Goal: Task Accomplishment & Management: Manage account settings

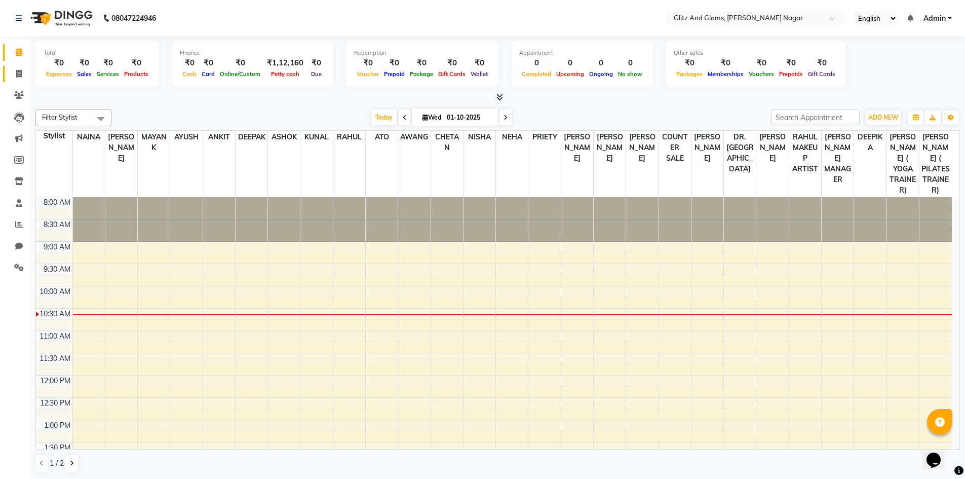
drag, startPoint x: 16, startPoint y: 78, endPoint x: 23, endPoint y: 79, distance: 7.6
click at [16, 78] on span at bounding box center [19, 74] width 18 height 12
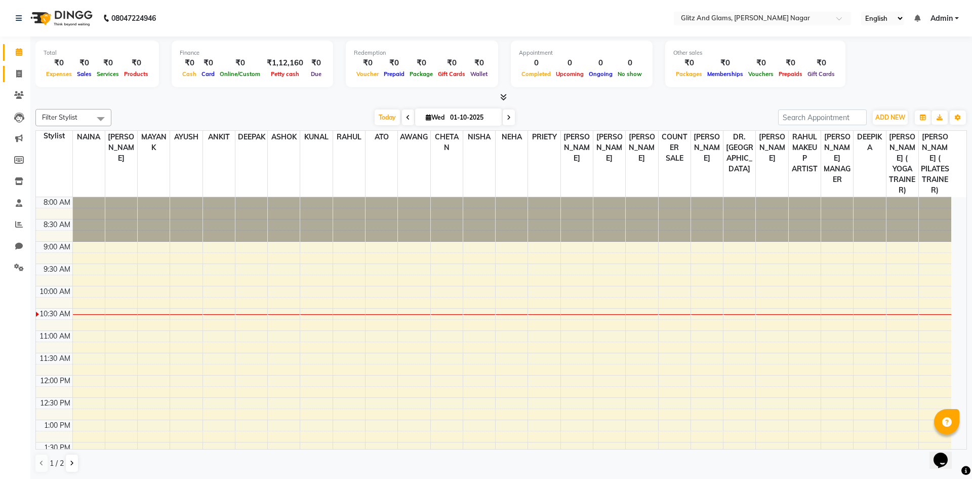
select select "service"
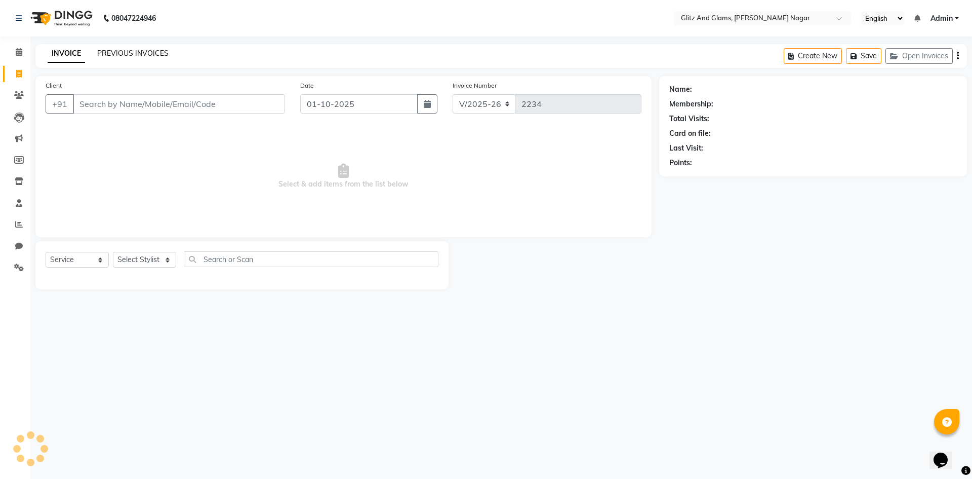
click at [128, 50] on link "PREVIOUS INVOICES" at bounding box center [132, 53] width 71 height 9
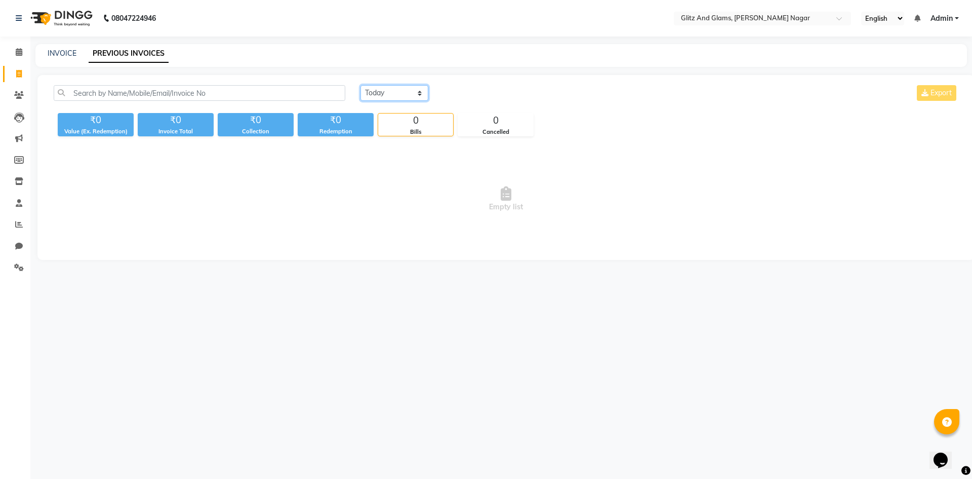
click at [368, 96] on select "Today Yesterday Custom Range" at bounding box center [395, 93] width 68 height 16
select select "range"
click at [361, 85] on select "Today Yesterday Custom Range" at bounding box center [395, 93] width 68 height 16
click at [478, 96] on input "01-10-2025" at bounding box center [477, 93] width 71 height 14
select select "10"
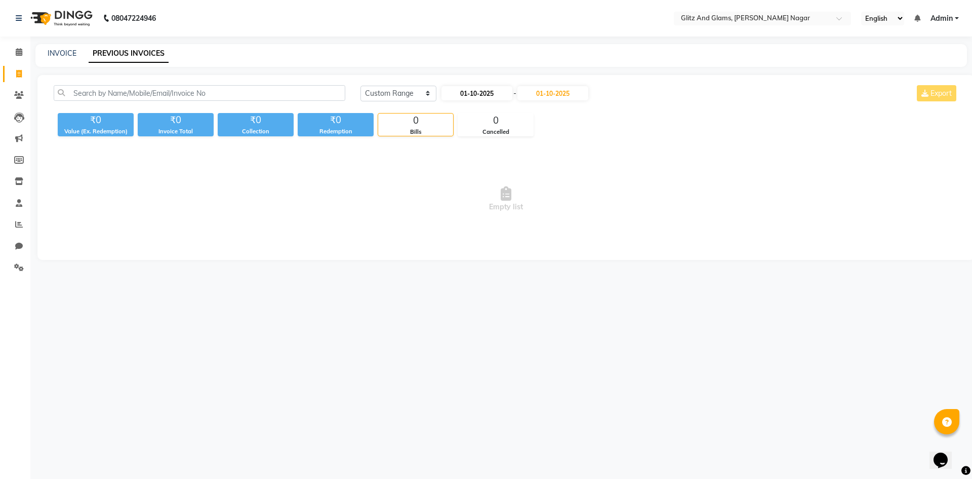
select select "2025"
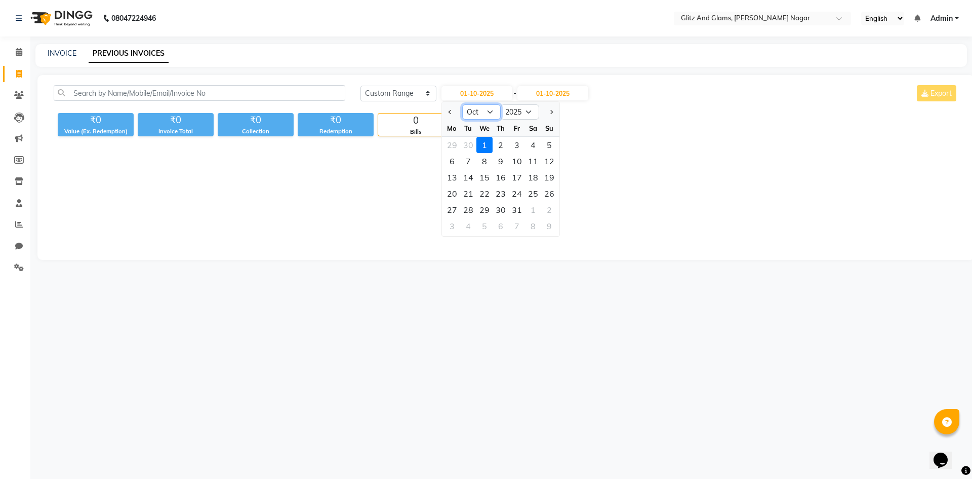
drag, startPoint x: 475, startPoint y: 113, endPoint x: 472, endPoint y: 118, distance: 5.4
click at [475, 116] on select "Jan Feb Mar Apr May Jun Jul Aug Sep Oct Nov Dec" at bounding box center [481, 111] width 38 height 15
select select "9"
click at [462, 104] on select "Jan Feb Mar Apr May Jun Jul Aug Sep Oct Nov Dec" at bounding box center [481, 111] width 38 height 15
click at [449, 148] on div "1" at bounding box center [452, 145] width 16 height 16
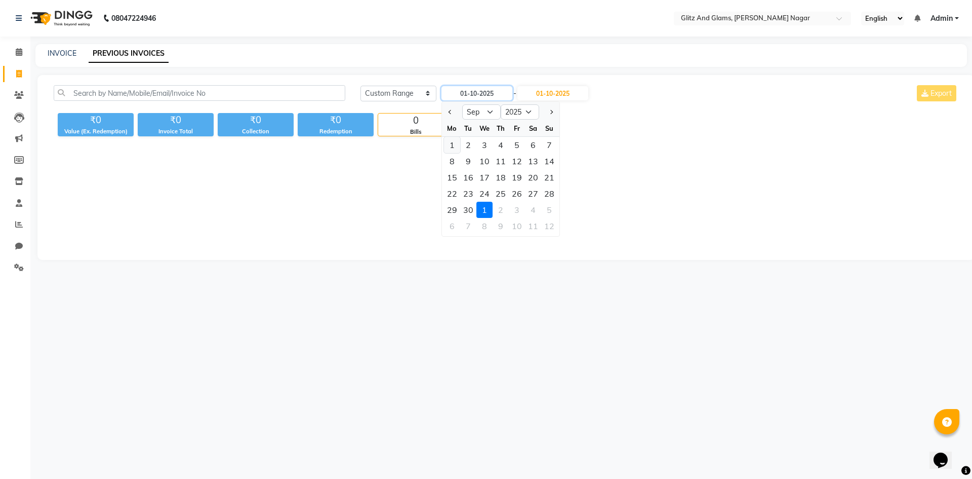
type input "01-09-2025"
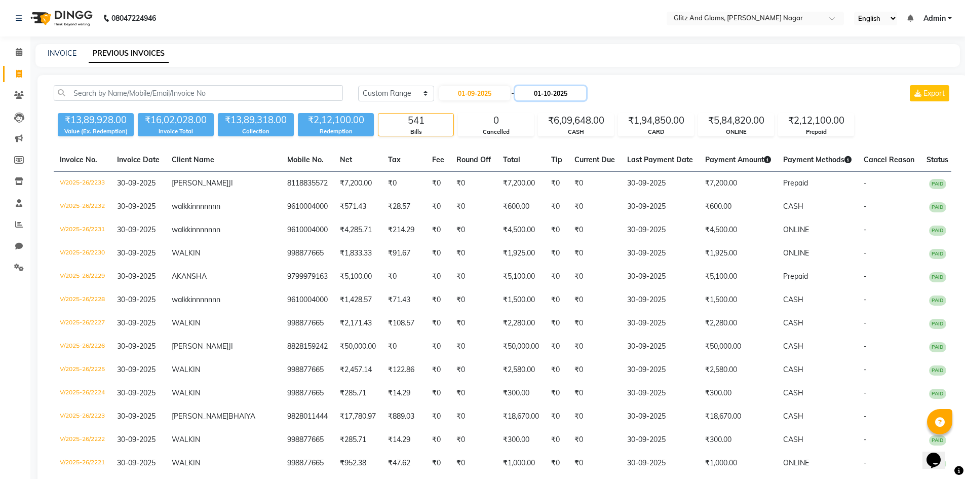
click at [550, 91] on input "01-10-2025" at bounding box center [550, 93] width 71 height 14
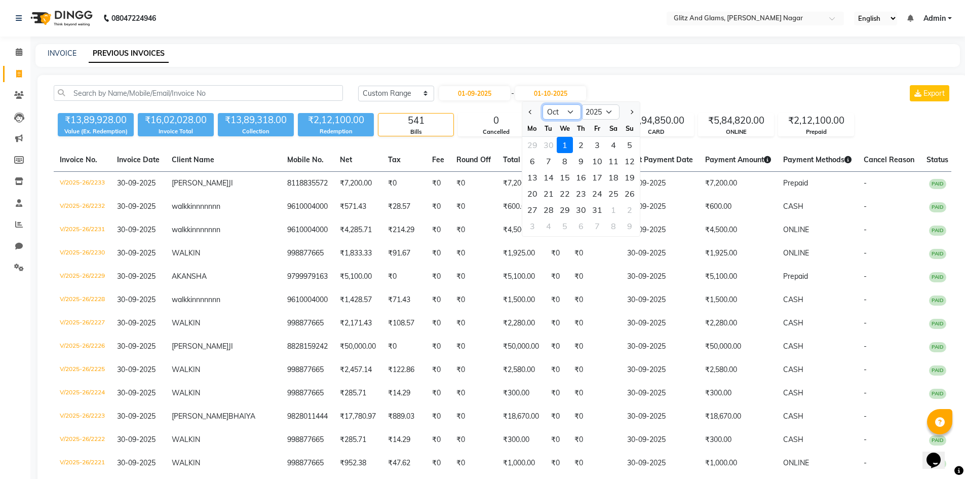
click at [555, 110] on select "Sep Oct Nov Dec" at bounding box center [561, 111] width 38 height 15
select select "9"
click at [542, 104] on select "Sep Oct Nov Dec" at bounding box center [561, 111] width 38 height 15
click at [549, 210] on div "30" at bounding box center [548, 210] width 16 height 16
type input "30-09-2025"
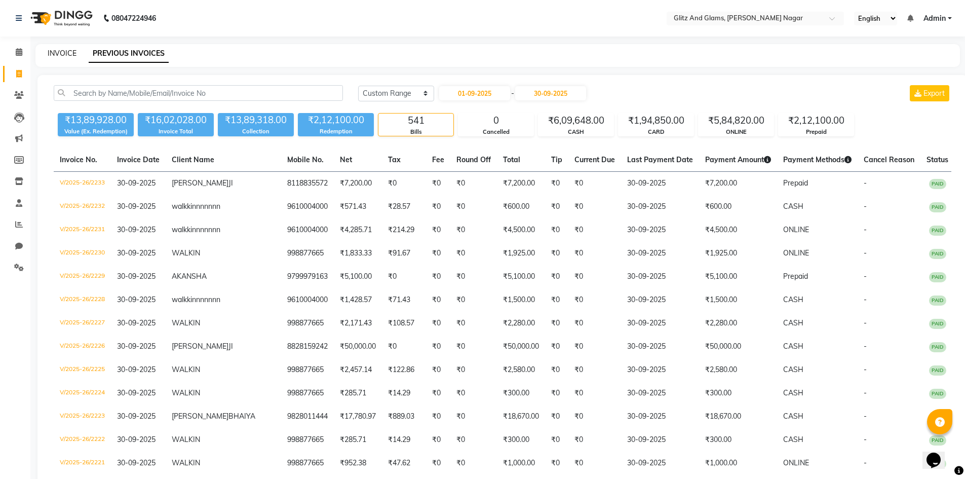
click at [67, 56] on link "INVOICE" at bounding box center [62, 53] width 29 height 9
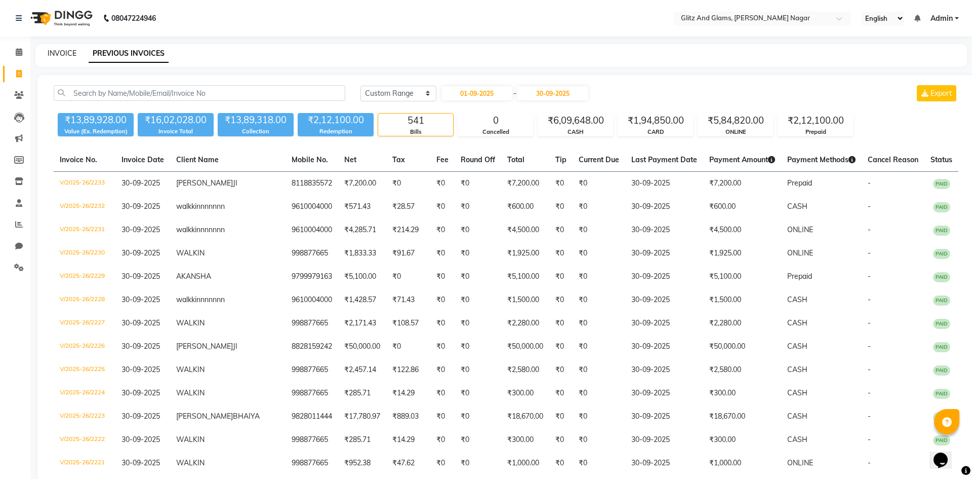
select select "service"
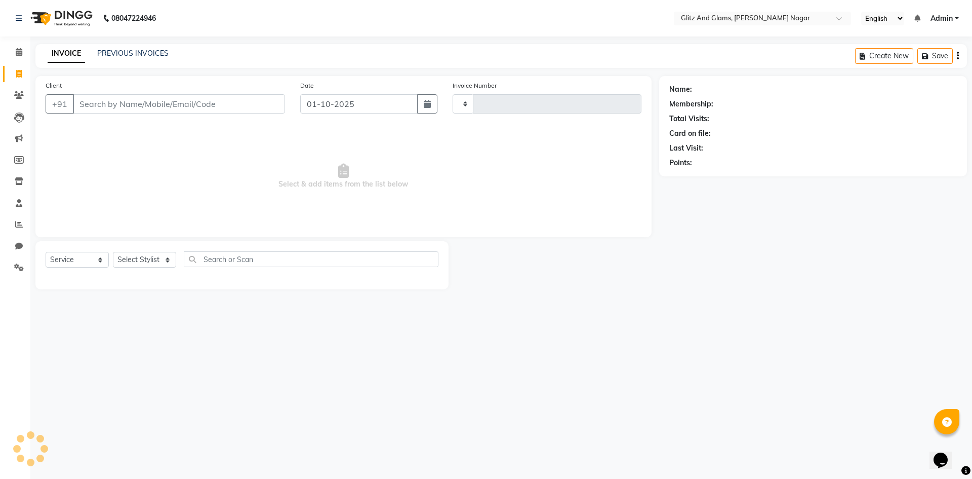
type input "2234"
select select "8316"
click at [15, 50] on span at bounding box center [19, 53] width 18 height 12
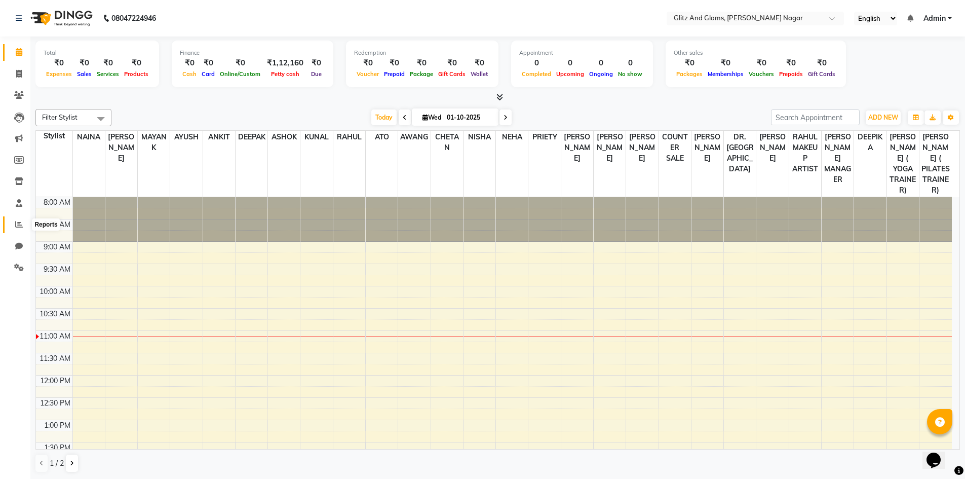
click at [17, 226] on icon at bounding box center [19, 224] width 8 height 8
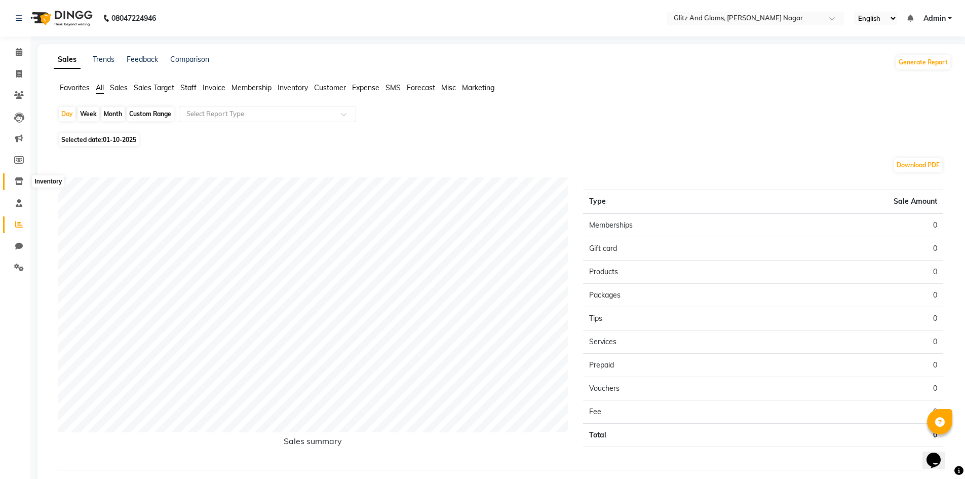
click at [20, 182] on icon at bounding box center [19, 181] width 9 height 8
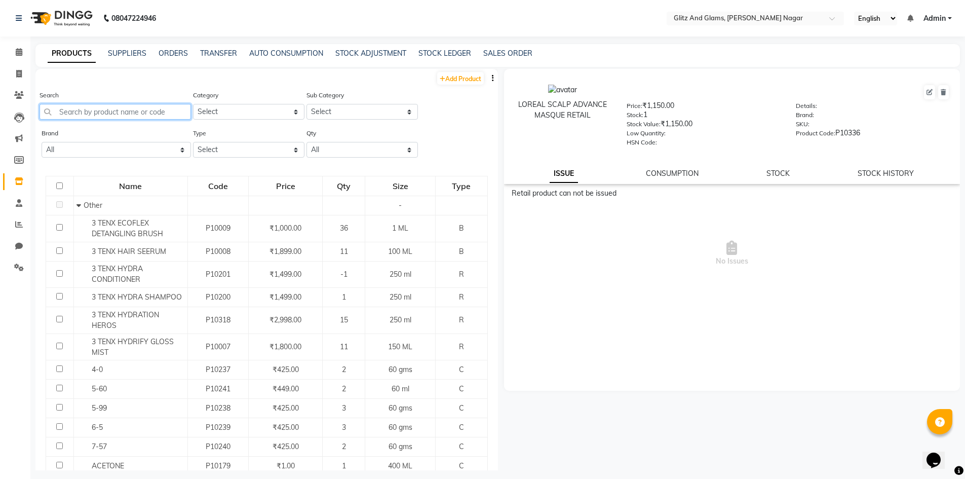
click at [155, 110] on input "text" at bounding box center [115, 112] width 151 height 16
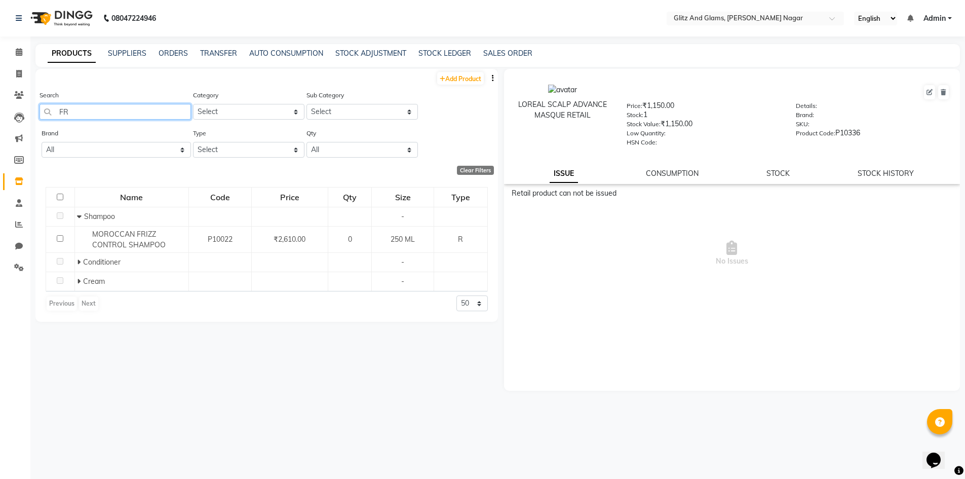
type input "F"
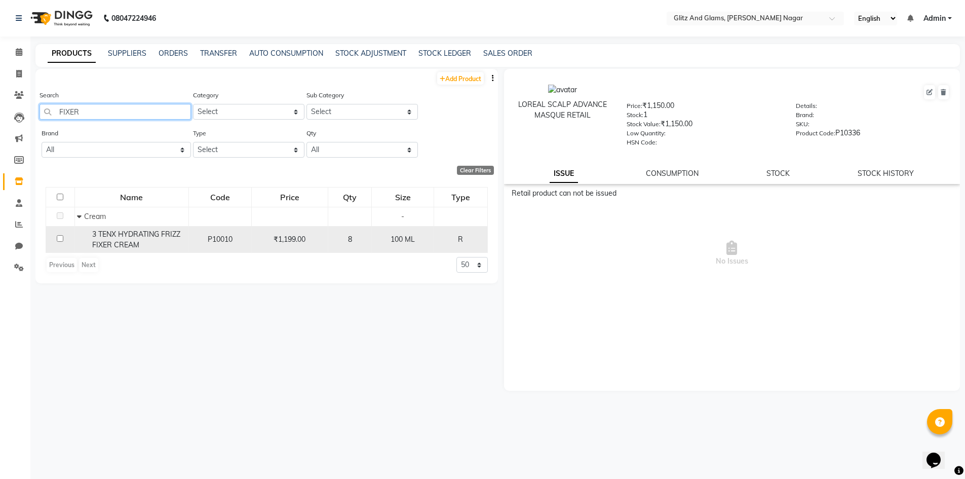
type input "FIXER"
click at [59, 238] on input "checkbox" at bounding box center [60, 238] width 7 height 7
checkbox input "true"
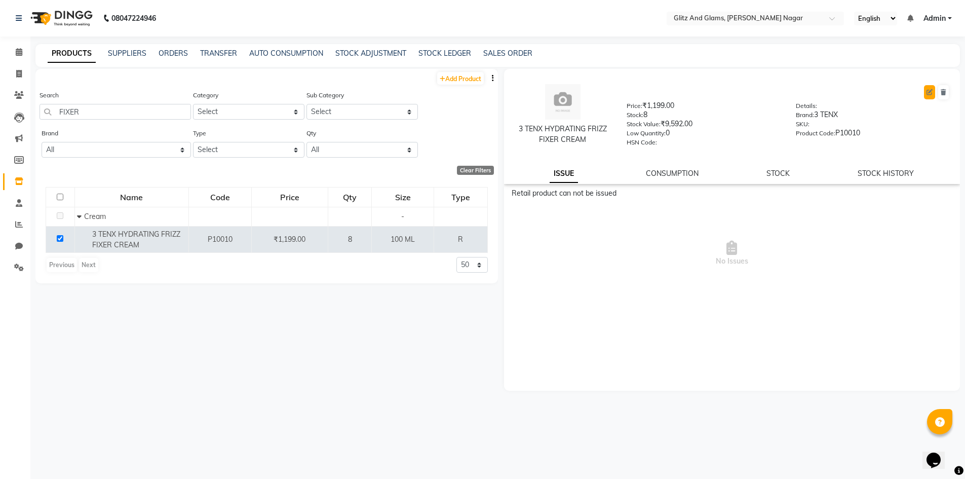
click at [933, 88] on button at bounding box center [929, 92] width 11 height 14
select select "true"
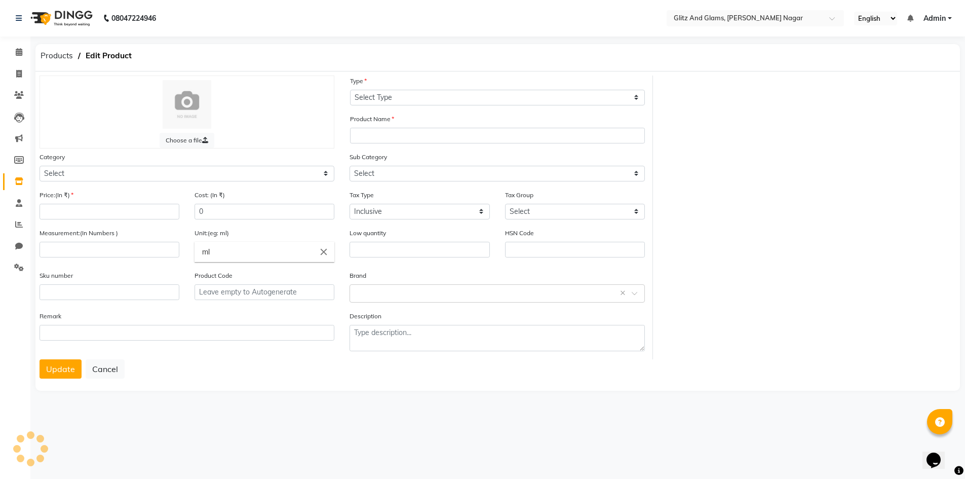
select select "R"
type input "3 TENX HYDRATING FRIZZ FIXER CREAM"
select select
type input "1199"
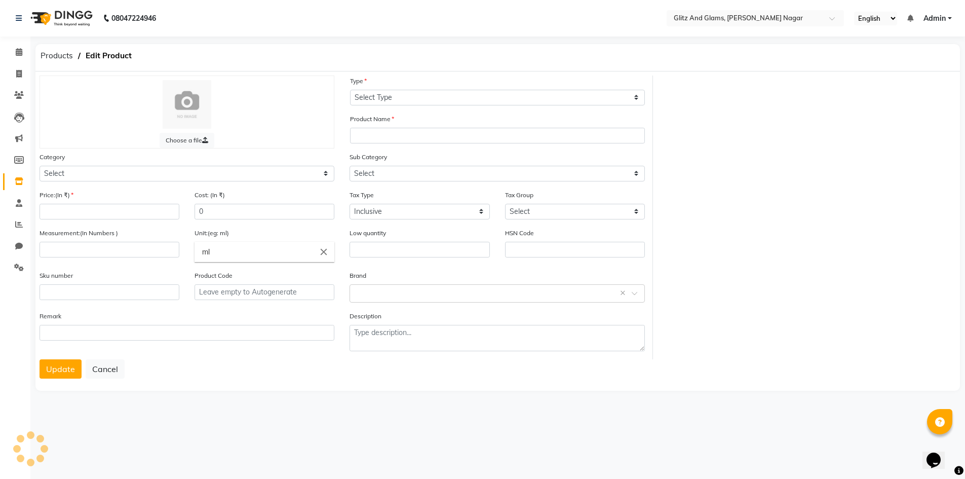
type input "100"
type input "ML"
type input "0"
type input "P10010"
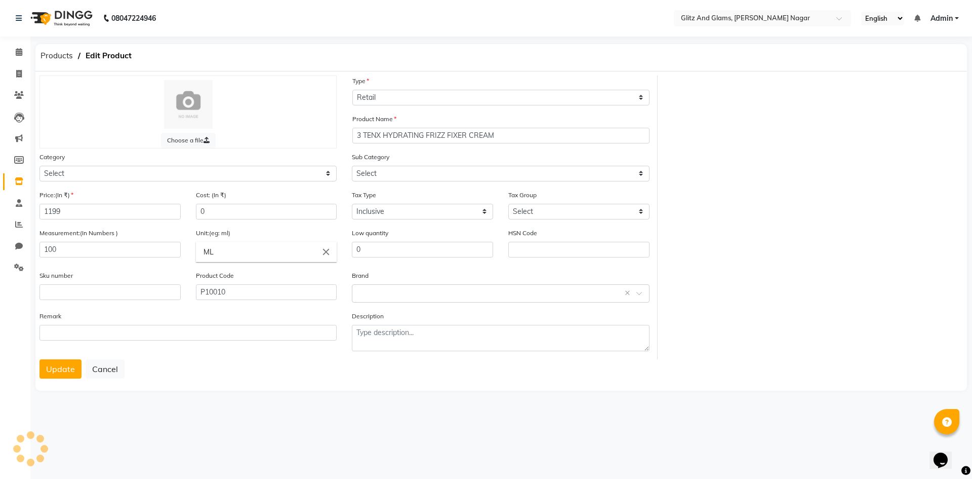
select select "1599301100"
select select "1599301103"
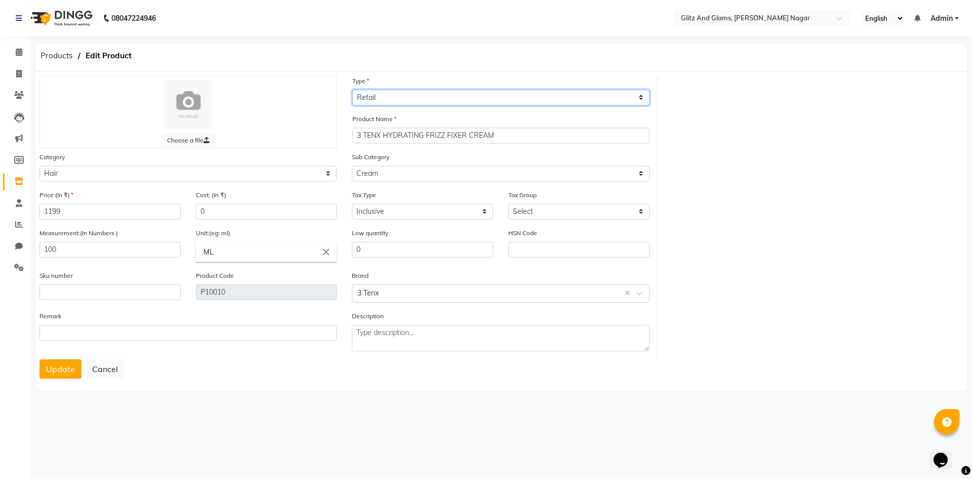
click at [435, 104] on select "Select Type Both Retail Consumable" at bounding box center [501, 98] width 297 height 16
select select "B"
click at [353, 90] on select "Select Type Both Retail Consumable" at bounding box center [501, 98] width 297 height 16
click at [53, 369] on button "Update" at bounding box center [61, 368] width 42 height 19
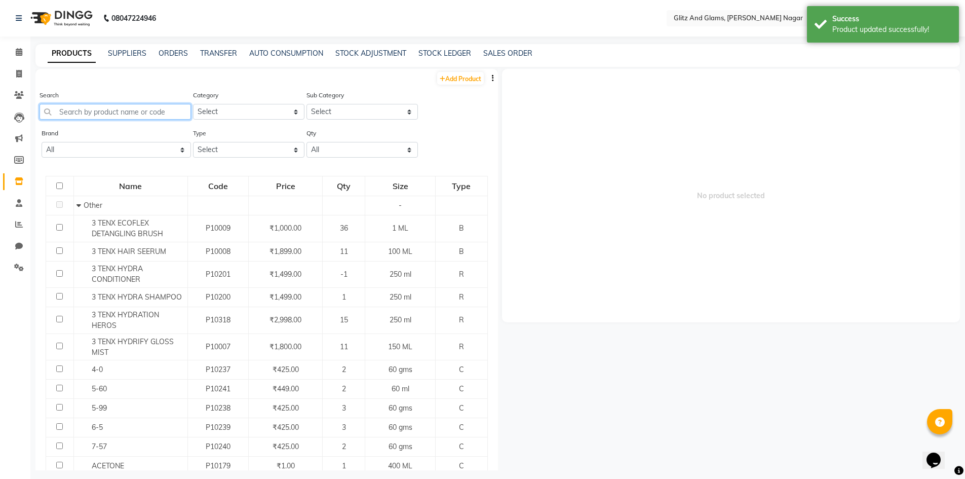
click at [141, 113] on input "text" at bounding box center [115, 112] width 151 height 16
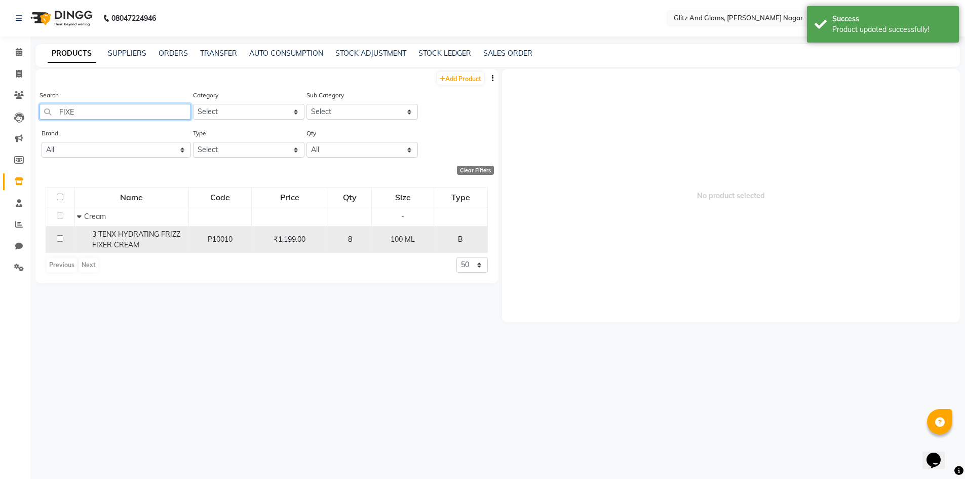
type input "FIXE"
click at [60, 238] on input "checkbox" at bounding box center [60, 238] width 7 height 7
checkbox input "true"
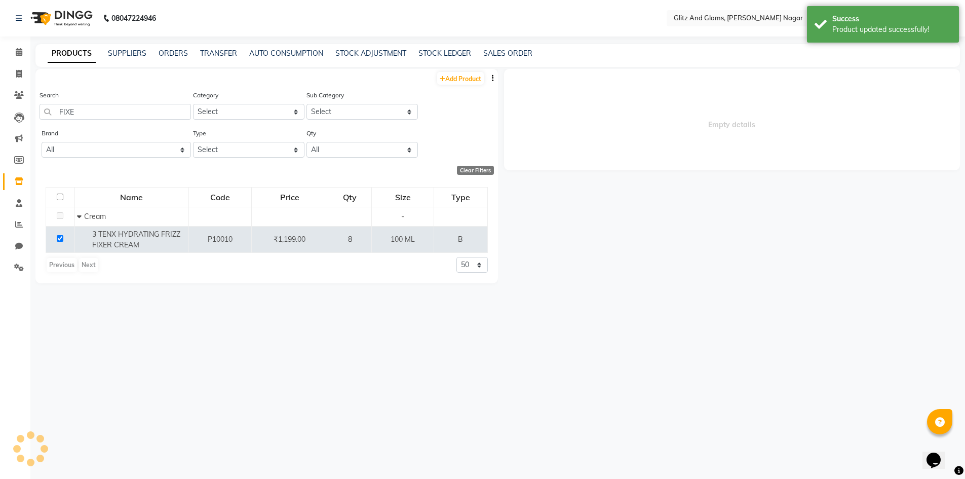
select select
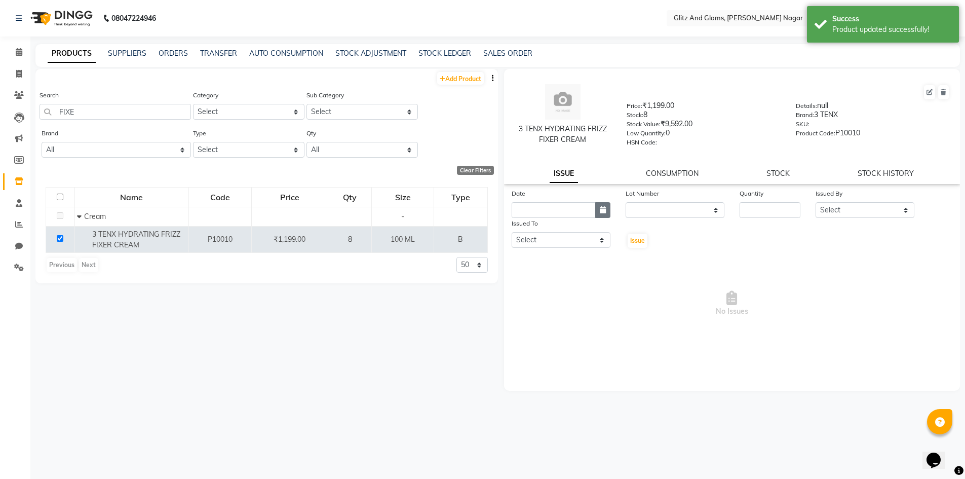
click at [608, 211] on button "button" at bounding box center [602, 210] width 15 height 16
select select "10"
select select "2025"
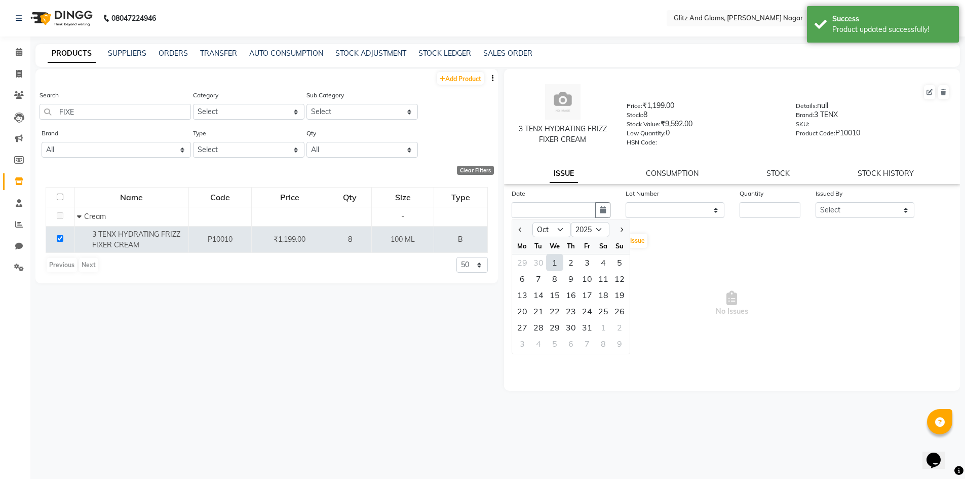
click at [549, 260] on div "1" at bounding box center [554, 262] width 16 height 16
type input "01-10-2025"
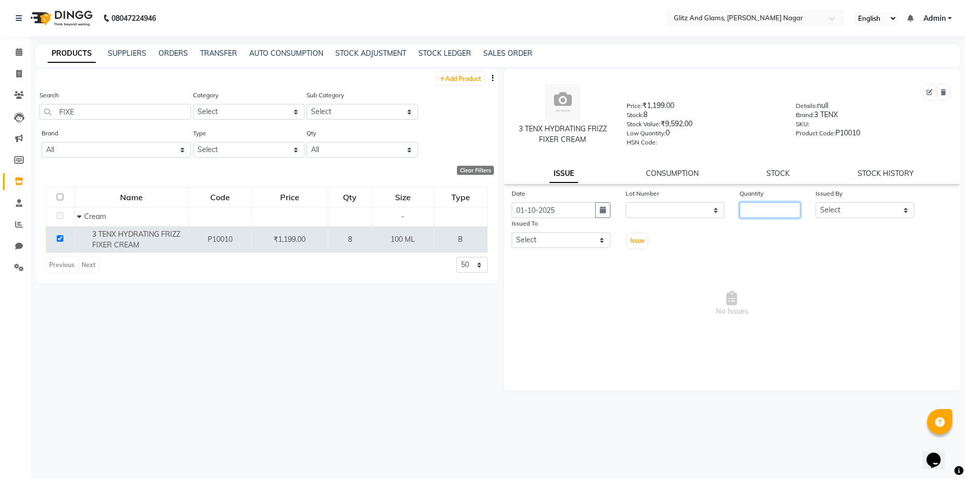
click at [752, 208] on input "number" at bounding box center [769, 210] width 61 height 16
type input "1"
click at [867, 215] on select "Select ALEX ANAMIKA ANKIT ASHOK ATO AWANG AYUSH CHETAN COUNTER SALE DEEPAK DEEP…" at bounding box center [864, 210] width 99 height 16
select select "80554"
click at [815, 202] on select "Select ALEX ANAMIKA ANKIT ASHOK ATO AWANG AYUSH CHETAN COUNTER SALE DEEPAK DEEP…" at bounding box center [864, 210] width 99 height 16
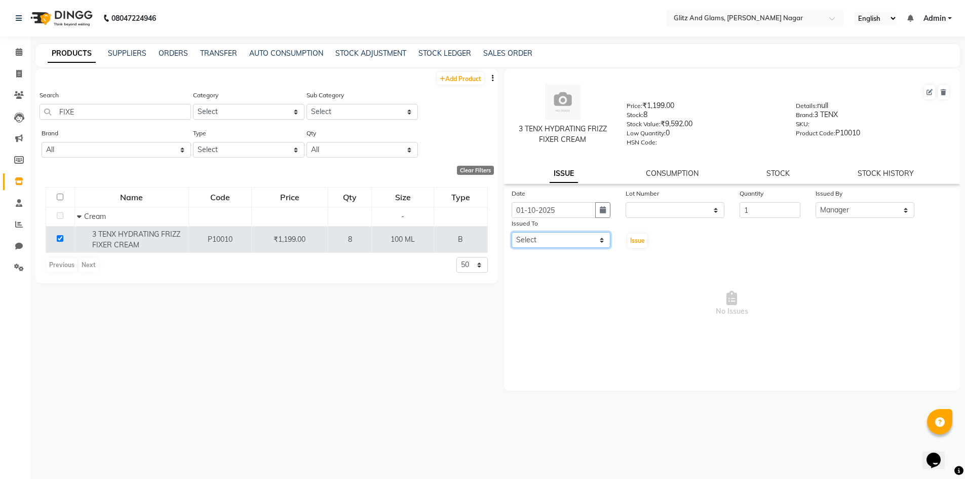
click at [542, 247] on select "Select ALEX ANAMIKA ANKIT ASHOK ATO AWANG AYUSH CHETAN COUNTER SALE DEEPAK DEEP…" at bounding box center [561, 240] width 99 height 16
select select "80544"
click at [512, 232] on select "Select ALEX ANAMIKA ANKIT ASHOK ATO AWANG AYUSH CHETAN COUNTER SALE DEEPAK DEEP…" at bounding box center [561, 240] width 99 height 16
click at [637, 240] on span "Issue" at bounding box center [637, 241] width 15 height 8
select select
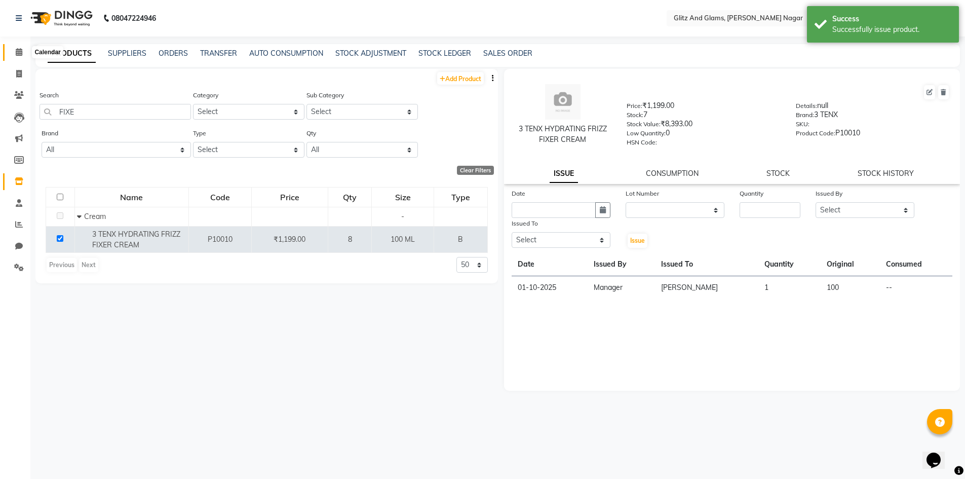
click at [21, 53] on icon at bounding box center [19, 52] width 7 height 8
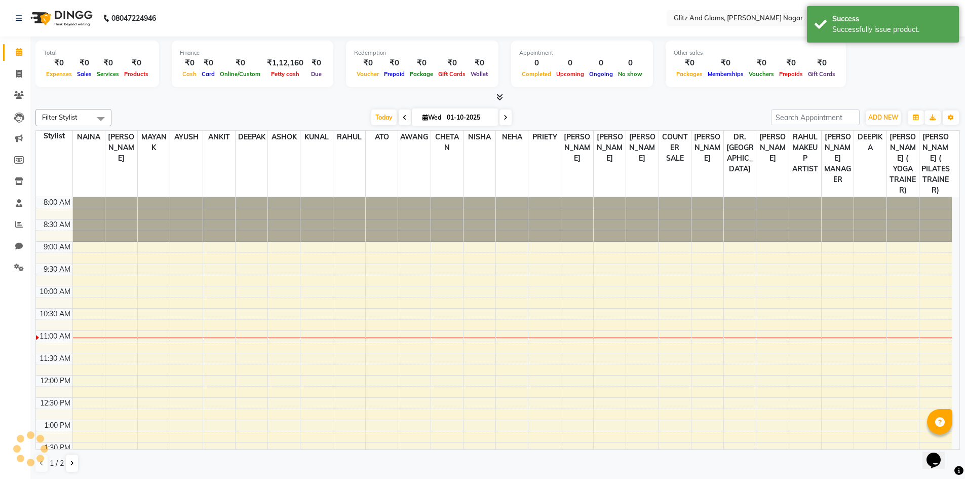
scroll to position [134, 0]
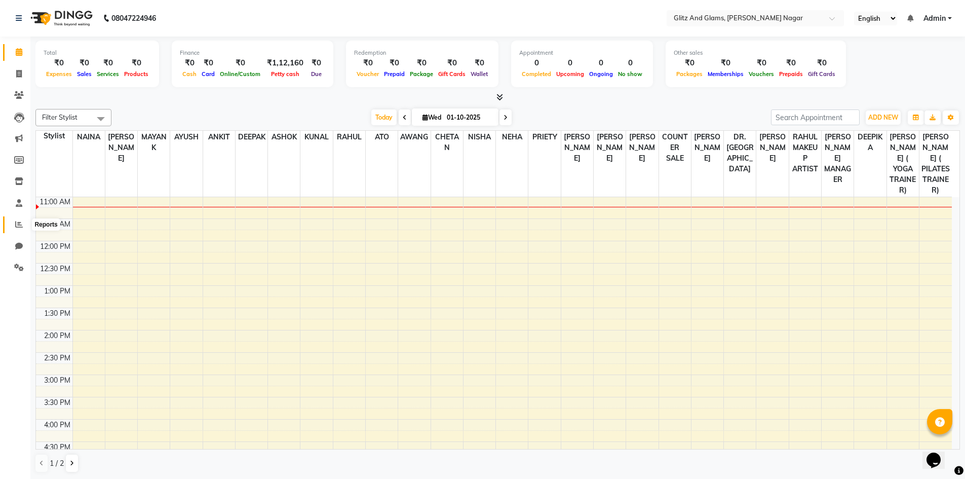
click at [16, 223] on icon at bounding box center [19, 224] width 8 height 8
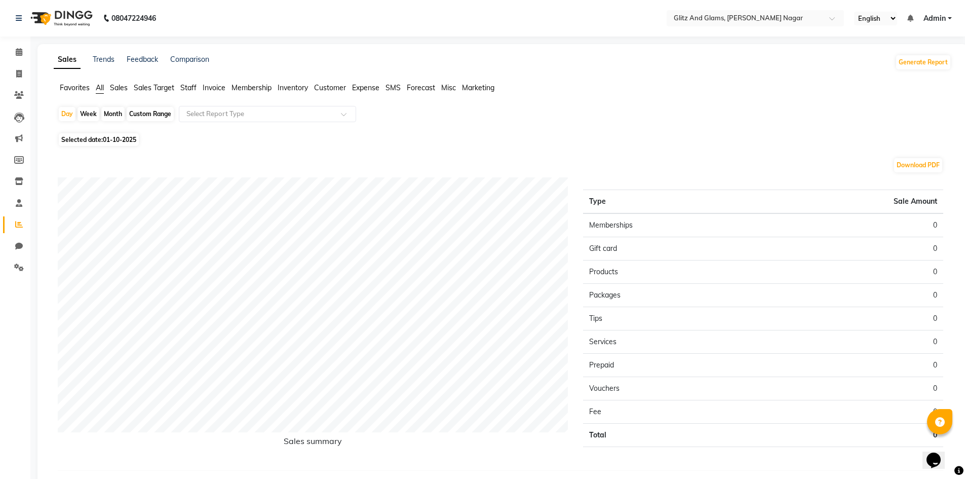
click at [196, 89] on span "Staff" at bounding box center [188, 87] width 16 height 9
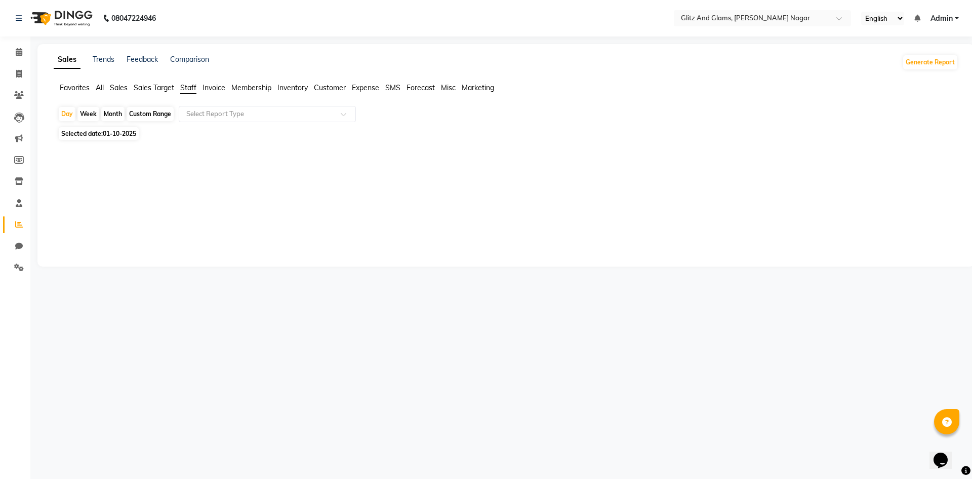
click at [139, 114] on div "Custom Range" at bounding box center [150, 114] width 47 height 14
select select "10"
select select "2025"
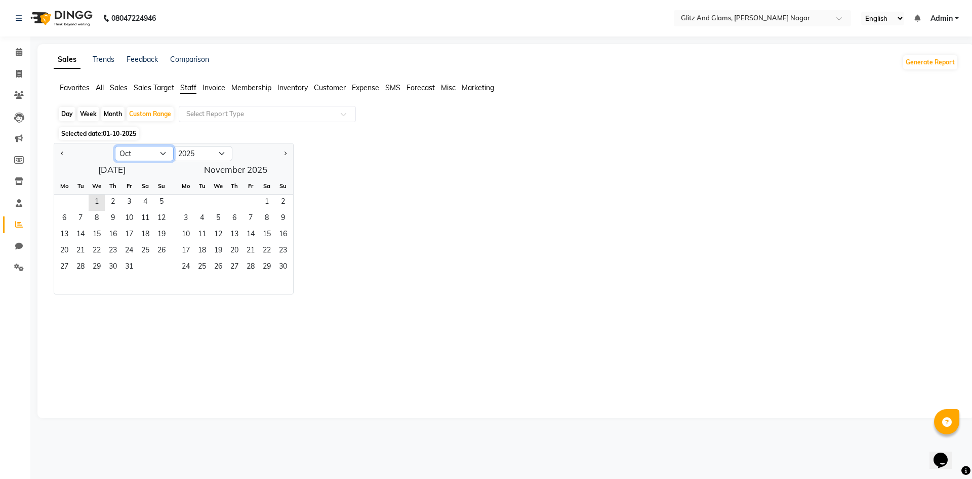
click at [143, 154] on select "Jan Feb Mar Apr May Jun Jul Aug Sep Oct Nov Dec" at bounding box center [144, 153] width 59 height 15
select select "9"
click at [115, 146] on select "Jan Feb Mar Apr May Jun Jul Aug Sep Oct Nov Dec" at bounding box center [144, 153] width 59 height 15
click at [60, 201] on span "1" at bounding box center [64, 202] width 16 height 16
click at [85, 264] on span "30" at bounding box center [80, 267] width 16 height 16
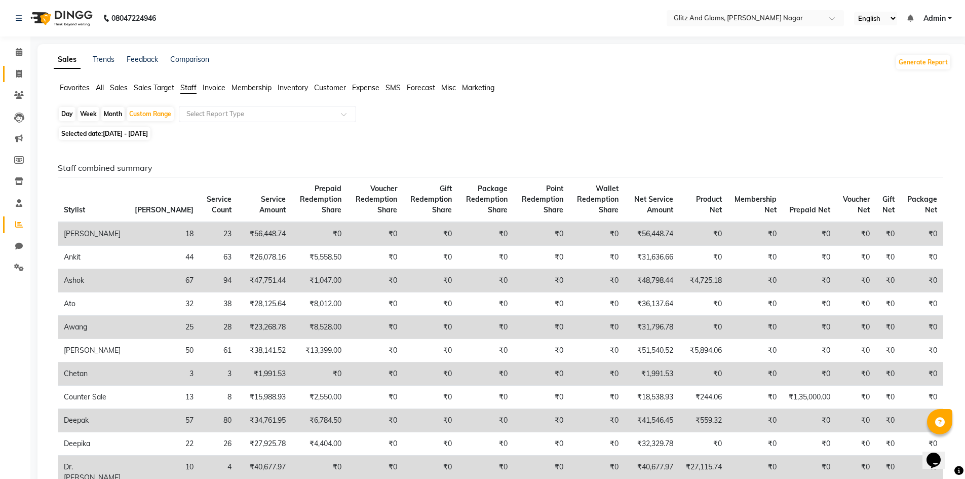
click at [16, 74] on icon at bounding box center [19, 74] width 6 height 8
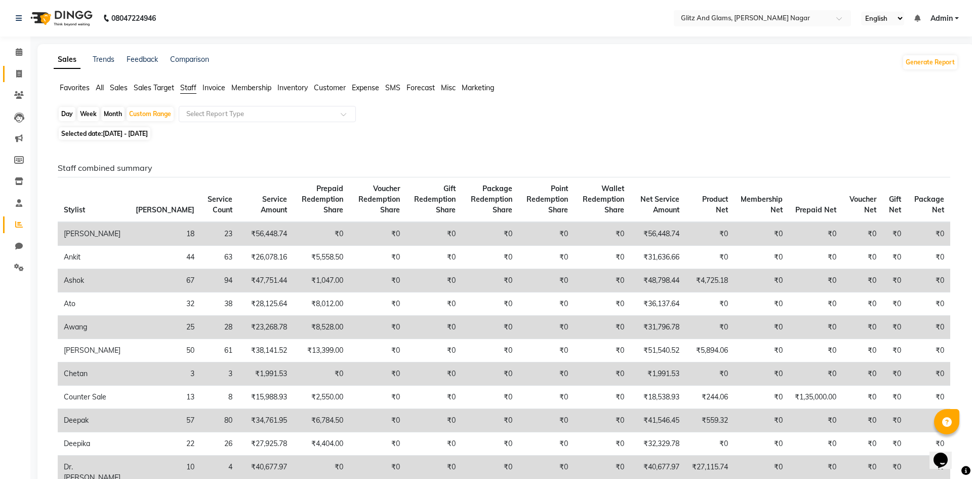
select select "service"
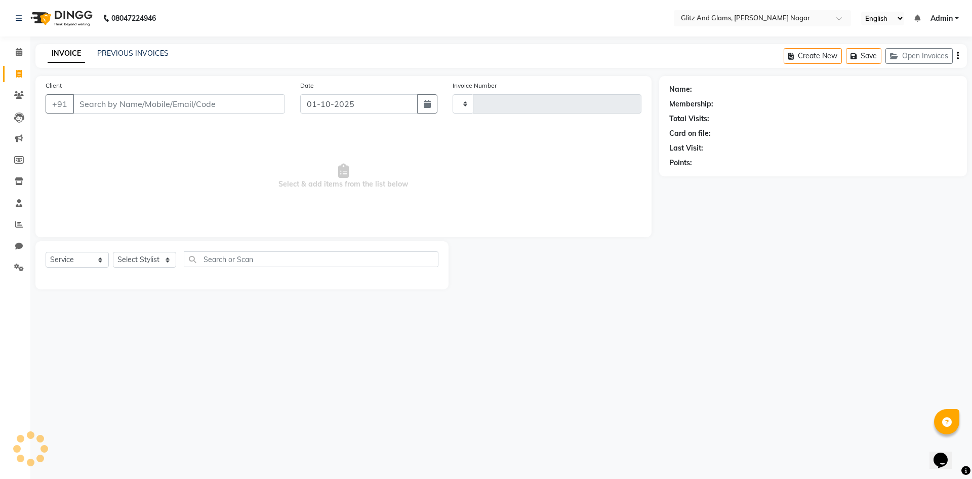
type input "2234"
select select "8316"
click at [149, 50] on link "PREVIOUS INVOICES" at bounding box center [132, 53] width 71 height 9
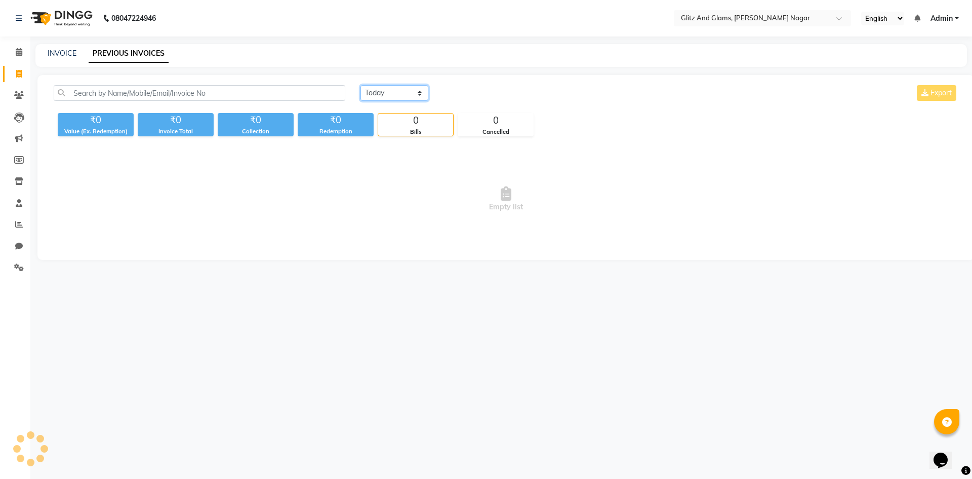
click at [399, 98] on select "Today Yesterday Custom Range" at bounding box center [395, 93] width 68 height 16
select select "yesterday"
click at [361, 85] on select "Today Yesterday Custom Range" at bounding box center [395, 93] width 68 height 16
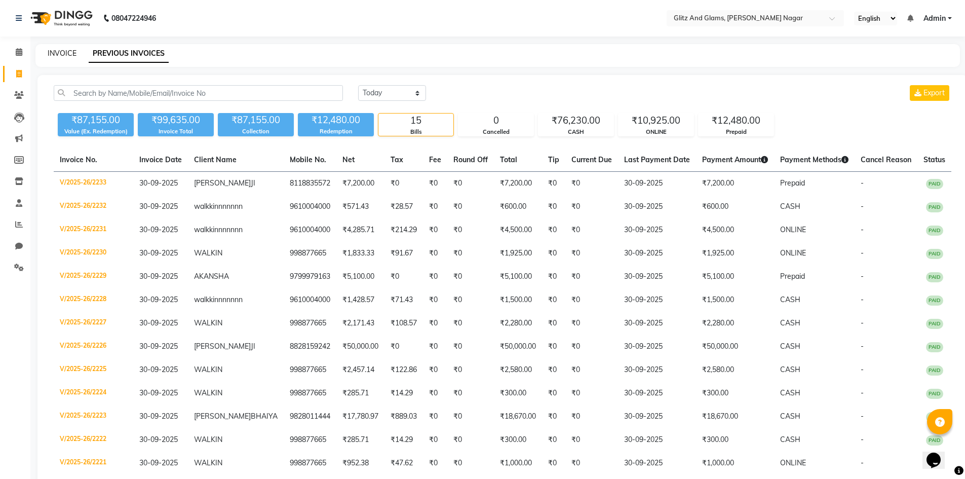
click at [63, 50] on link "INVOICE" at bounding box center [62, 53] width 29 height 9
select select "service"
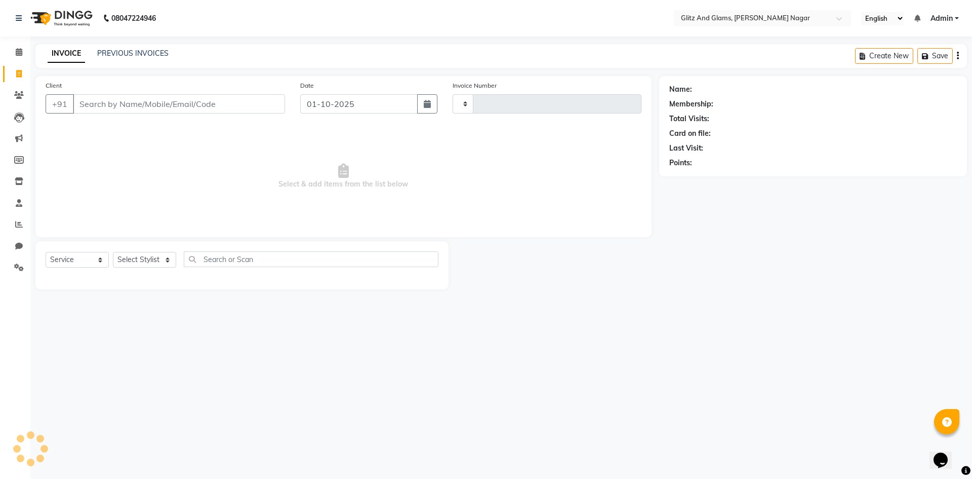
type input "2234"
select select "8316"
click at [432, 107] on button "button" at bounding box center [427, 103] width 20 height 19
select select "10"
select select "2025"
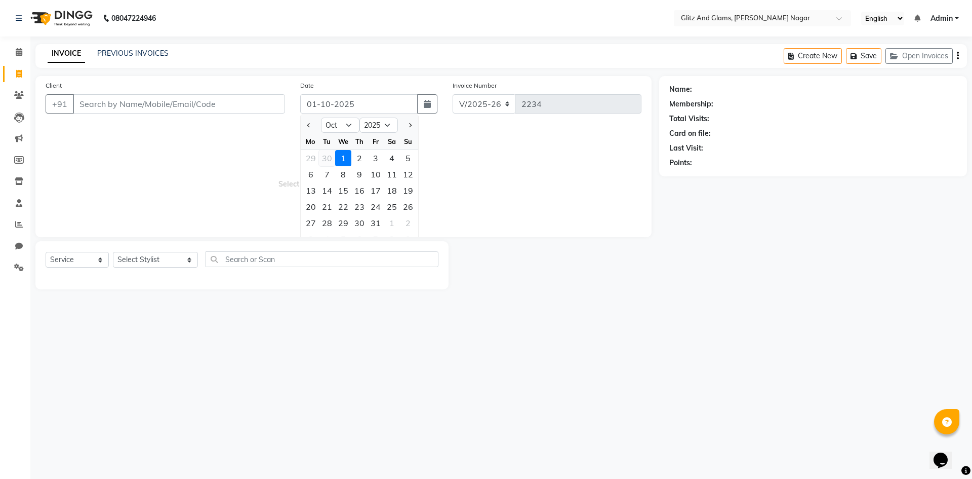
click at [323, 155] on div "30" at bounding box center [327, 158] width 16 height 16
type input "30-09-2025"
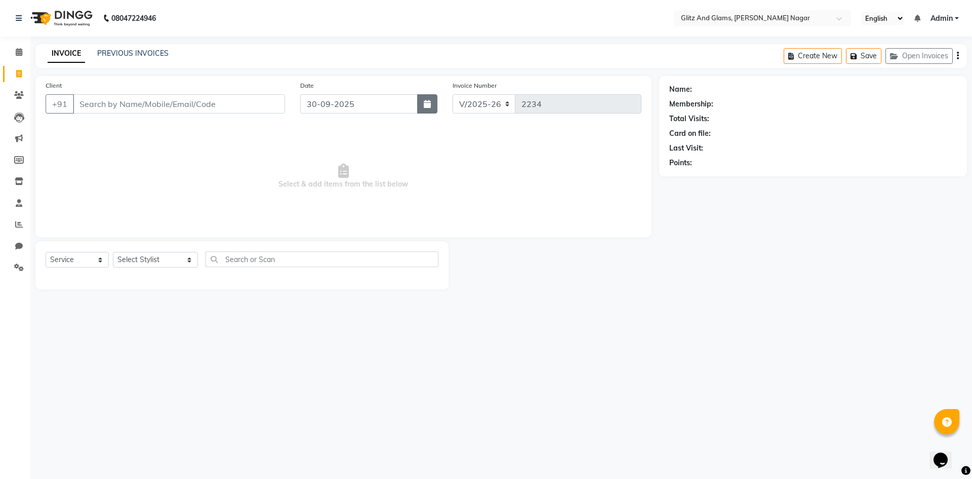
click at [424, 105] on icon "button" at bounding box center [427, 104] width 7 height 8
select select "9"
select select "2025"
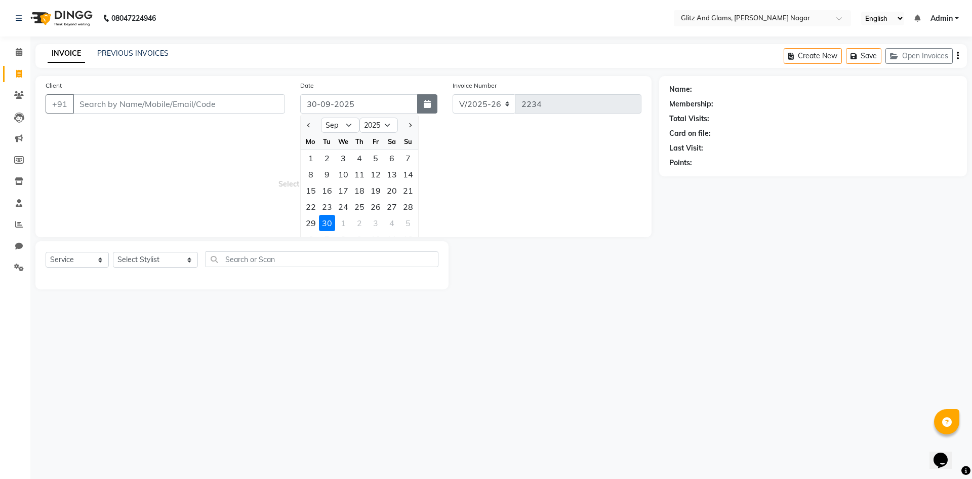
click at [425, 103] on icon "button" at bounding box center [427, 104] width 7 height 8
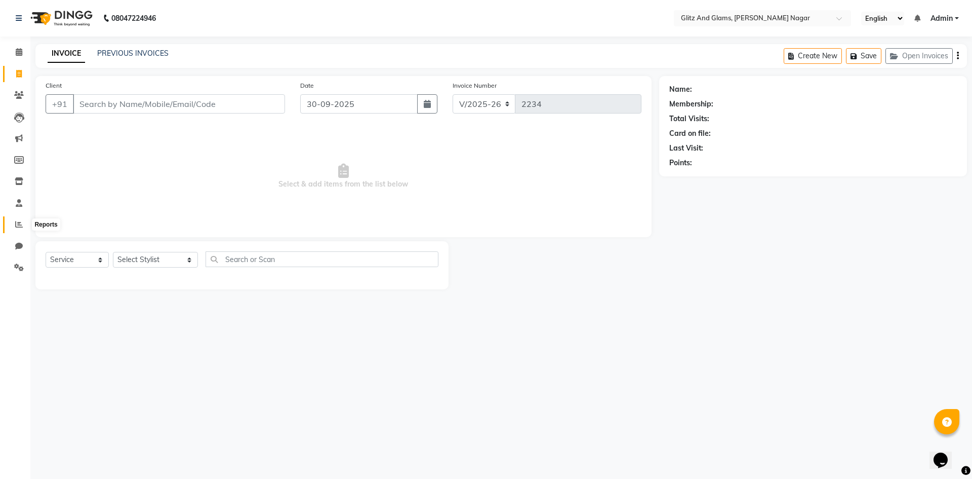
click at [18, 225] on icon at bounding box center [19, 224] width 8 height 8
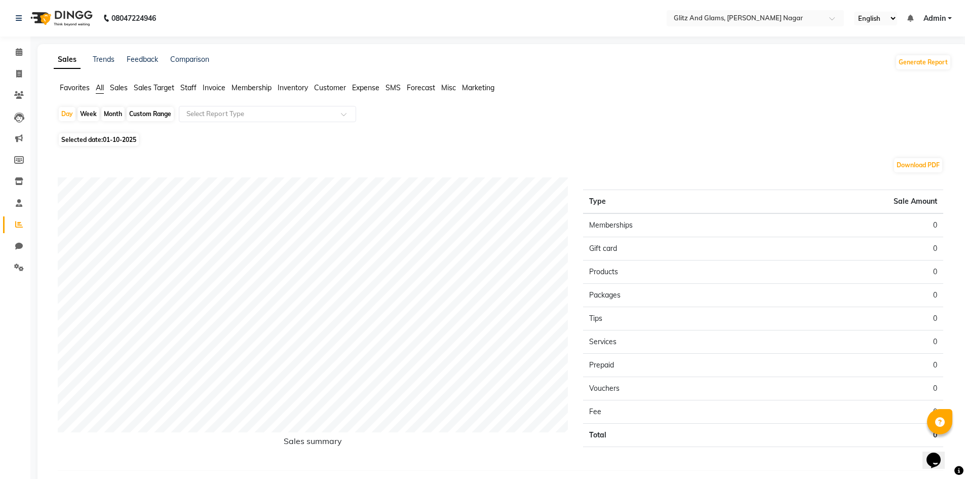
click at [184, 88] on span "Staff" at bounding box center [188, 87] width 16 height 9
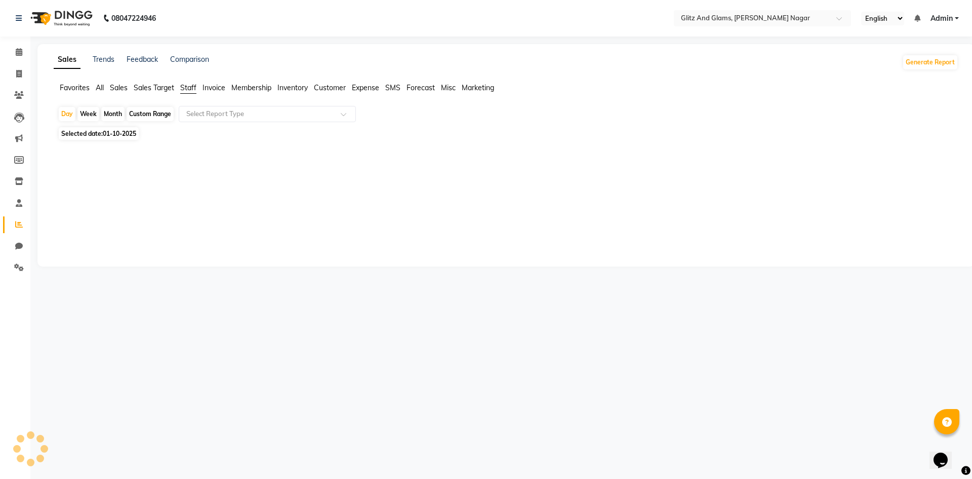
click at [143, 115] on div "Custom Range" at bounding box center [150, 114] width 47 height 14
select select "10"
select select "2025"
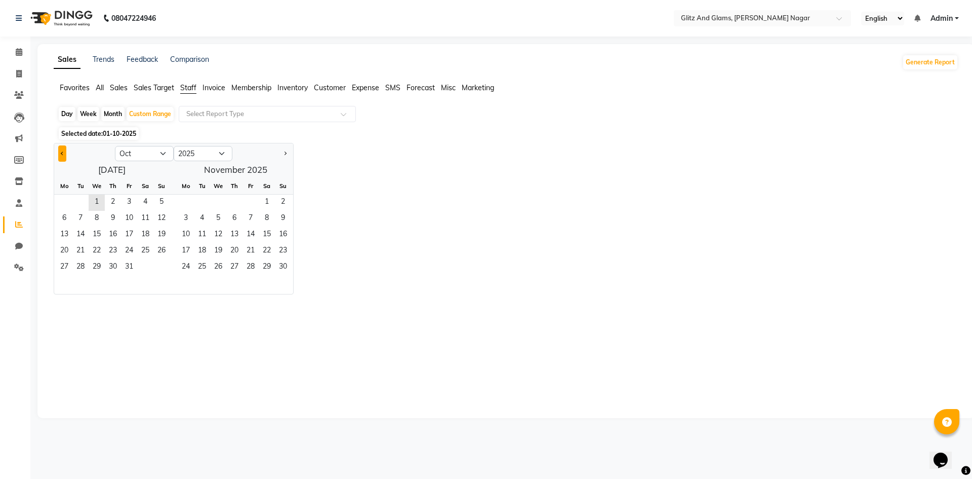
click at [60, 153] on button "Previous month" at bounding box center [62, 153] width 8 height 16
select select "9"
click at [66, 201] on span "1" at bounding box center [64, 202] width 16 height 16
click at [80, 262] on span "30" at bounding box center [80, 267] width 16 height 16
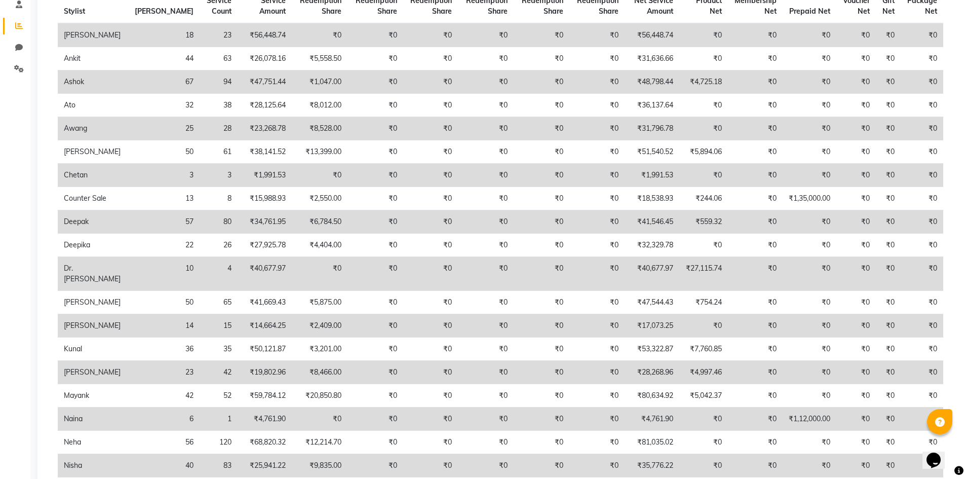
scroll to position [203, 0]
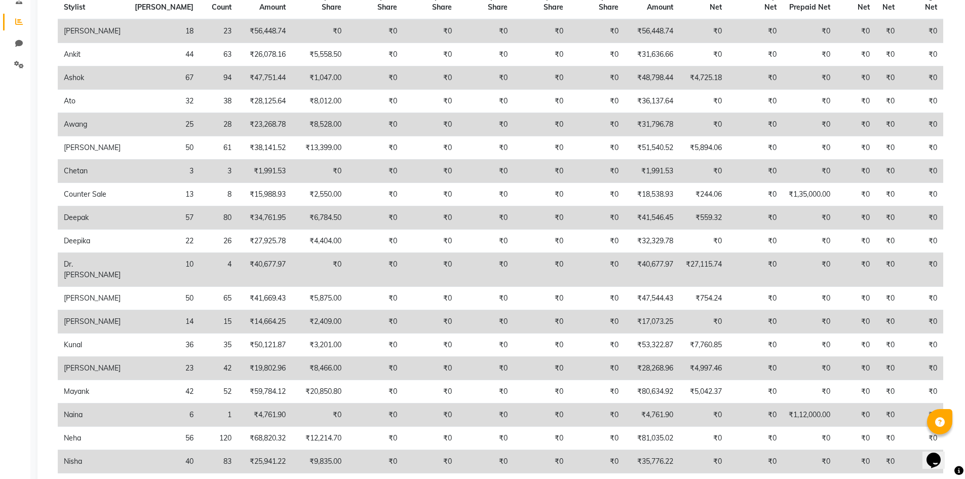
click at [665, 267] on td "₹40,677.97" at bounding box center [651, 270] width 55 height 34
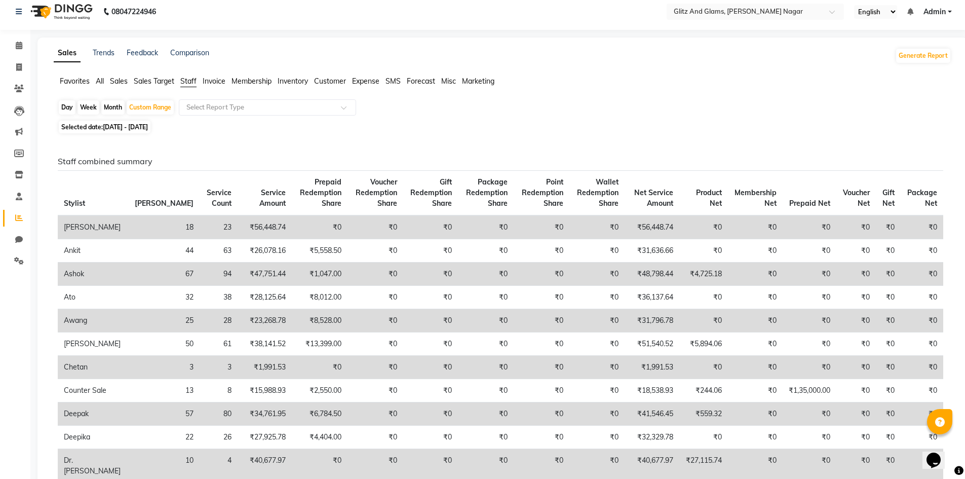
scroll to position [0, 0]
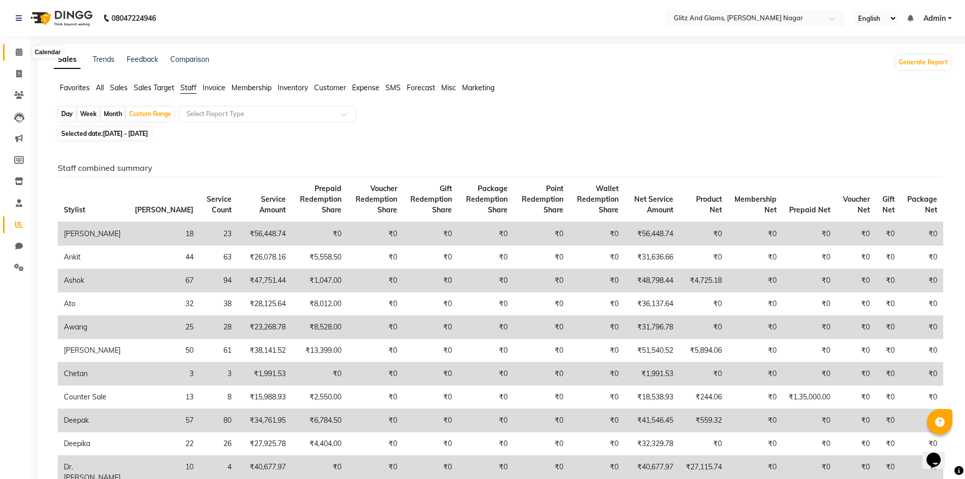
click at [18, 49] on icon at bounding box center [19, 52] width 7 height 8
